Goal: Complete application form

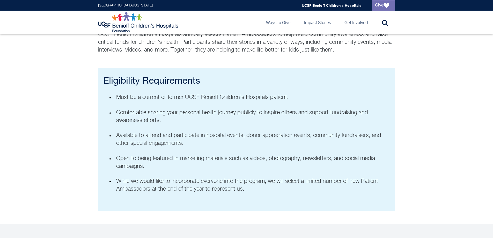
scroll to position [359, 0]
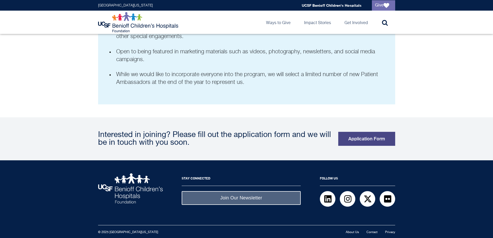
click at [380, 140] on link "Application Form" at bounding box center [366, 139] width 57 height 14
